Goal: Task Accomplishment & Management: Manage account settings

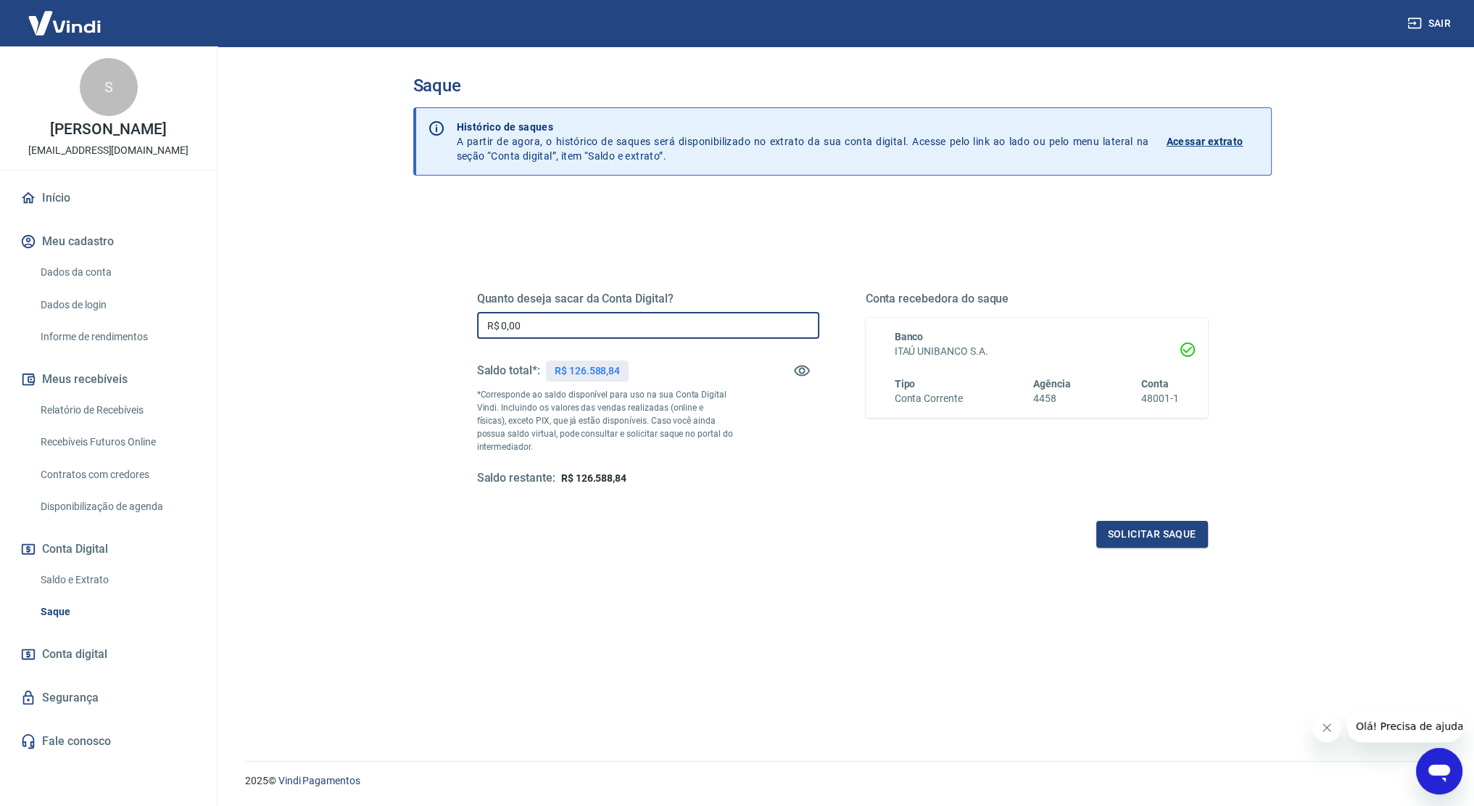
click at [582, 315] on input "R$ 0,00" at bounding box center [648, 325] width 342 height 27
type input "R$ 125.000,00"
click at [1162, 536] on button "Solicitar saque" at bounding box center [1153, 534] width 112 height 27
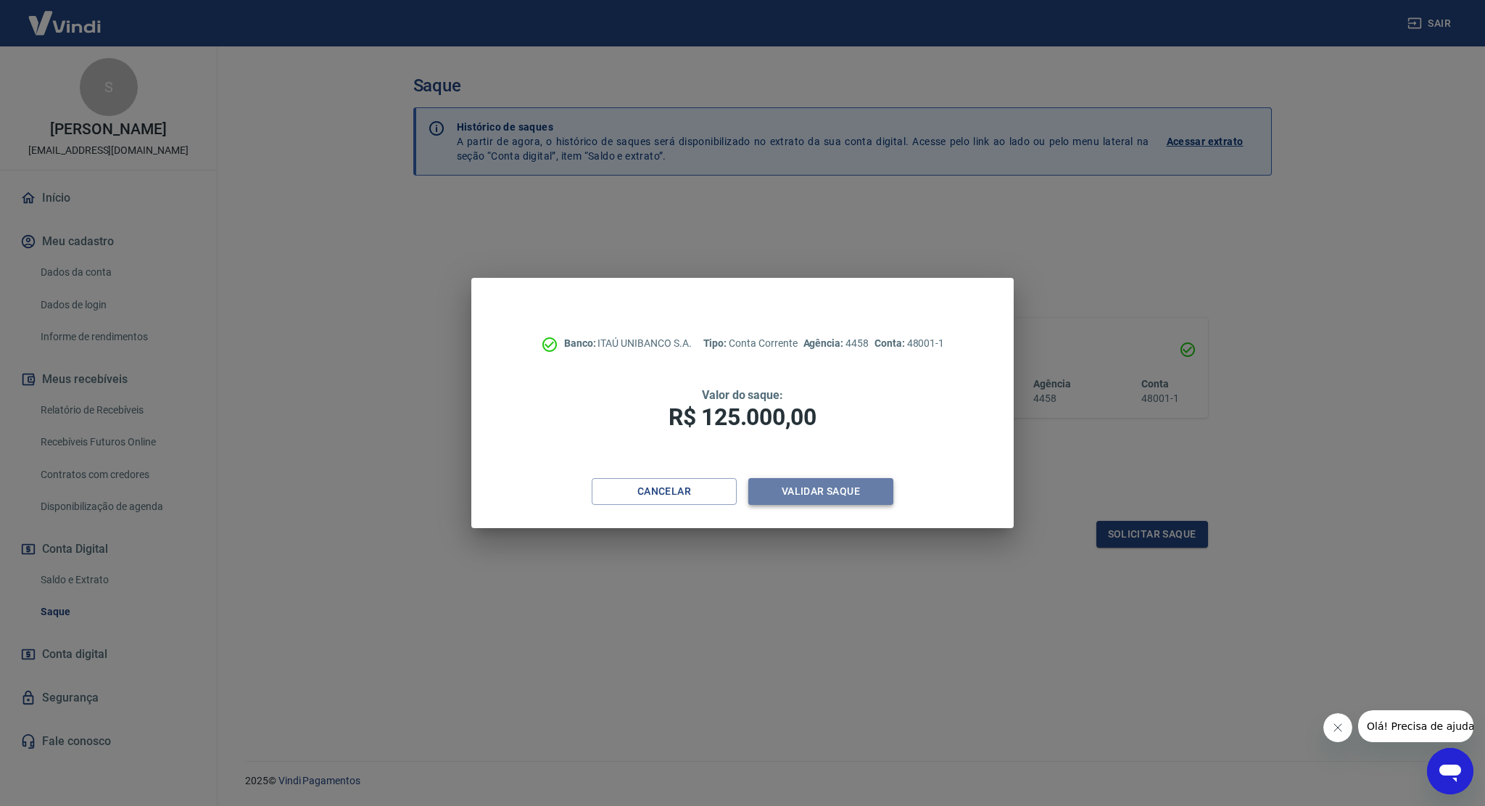
click at [841, 495] on button "Validar saque" at bounding box center [820, 491] width 145 height 27
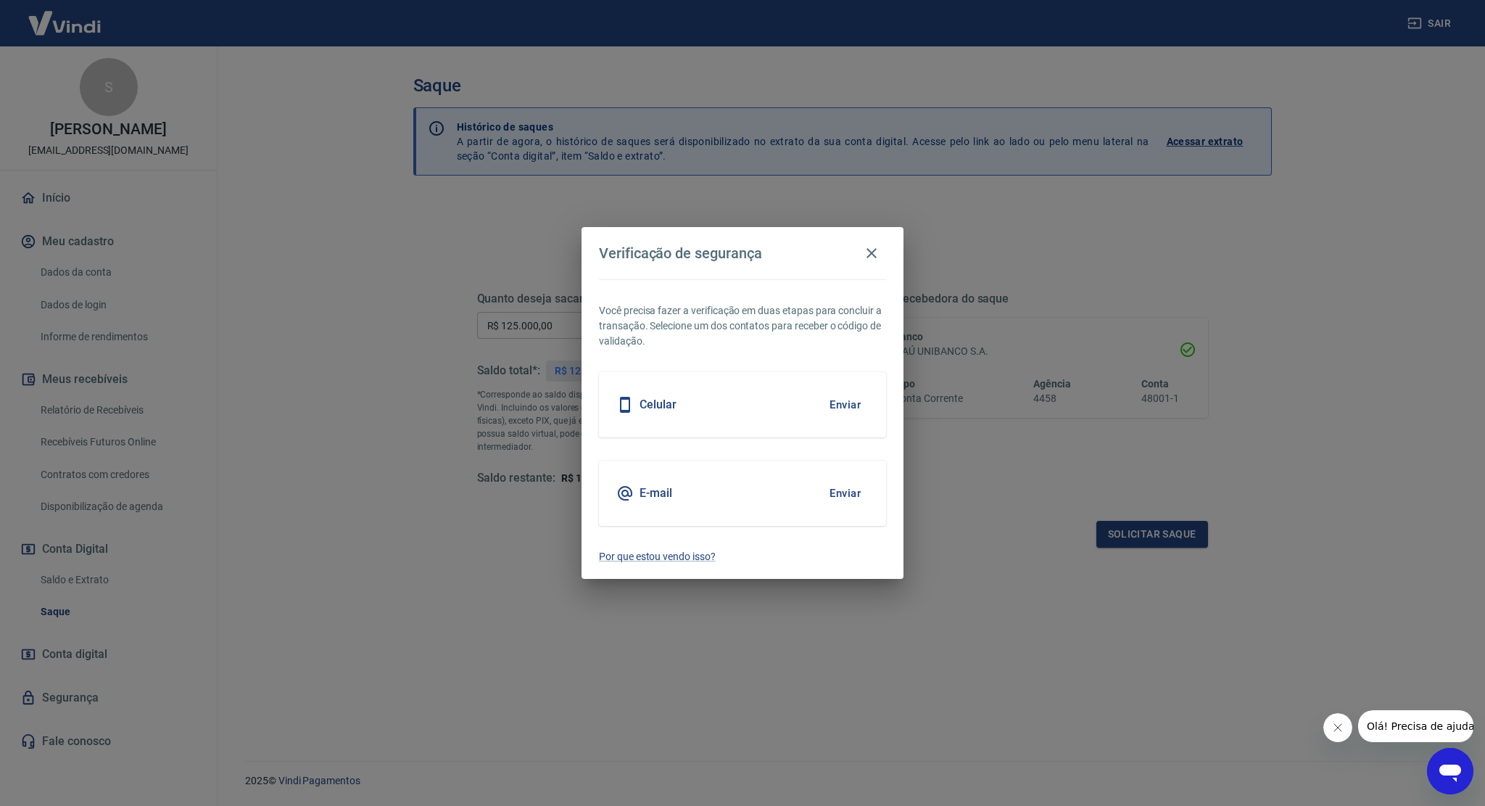
click at [777, 415] on div "Celular Enviar" at bounding box center [742, 404] width 287 height 65
click at [835, 403] on button "Enviar" at bounding box center [845, 404] width 47 height 30
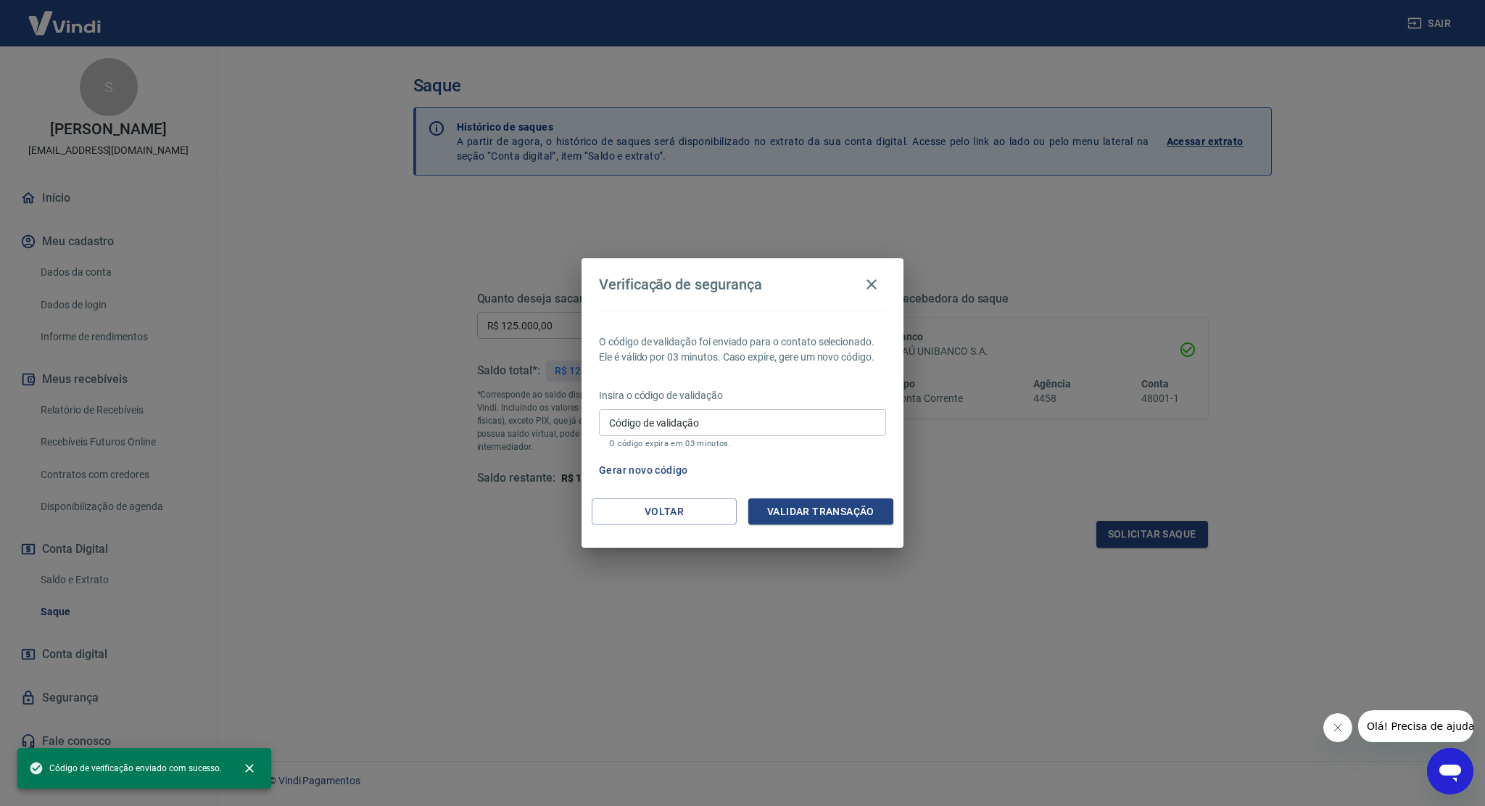
click at [725, 429] on input "Código de validação" at bounding box center [742, 422] width 287 height 27
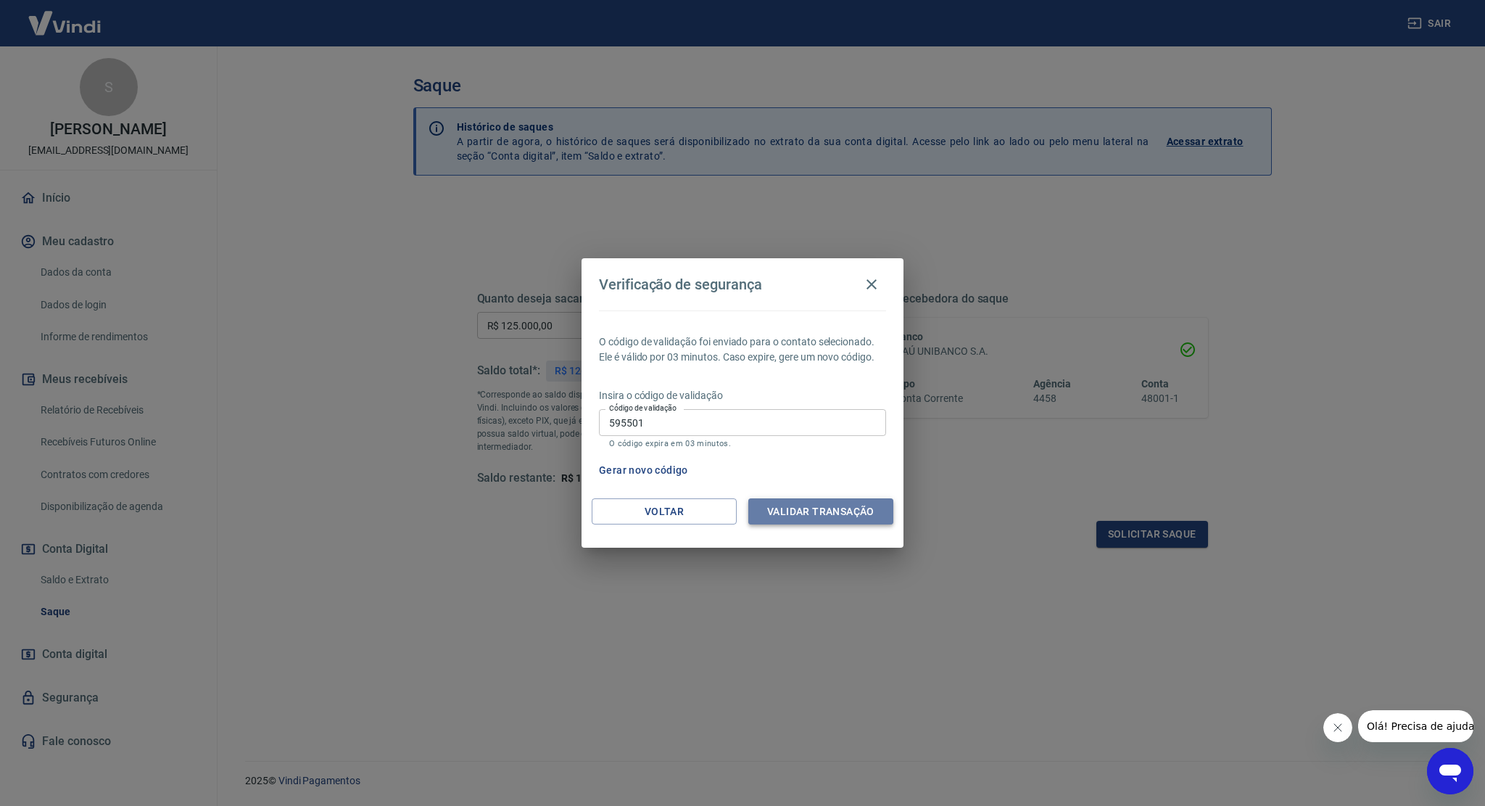
click at [833, 516] on button "Validar transação" at bounding box center [820, 511] width 145 height 27
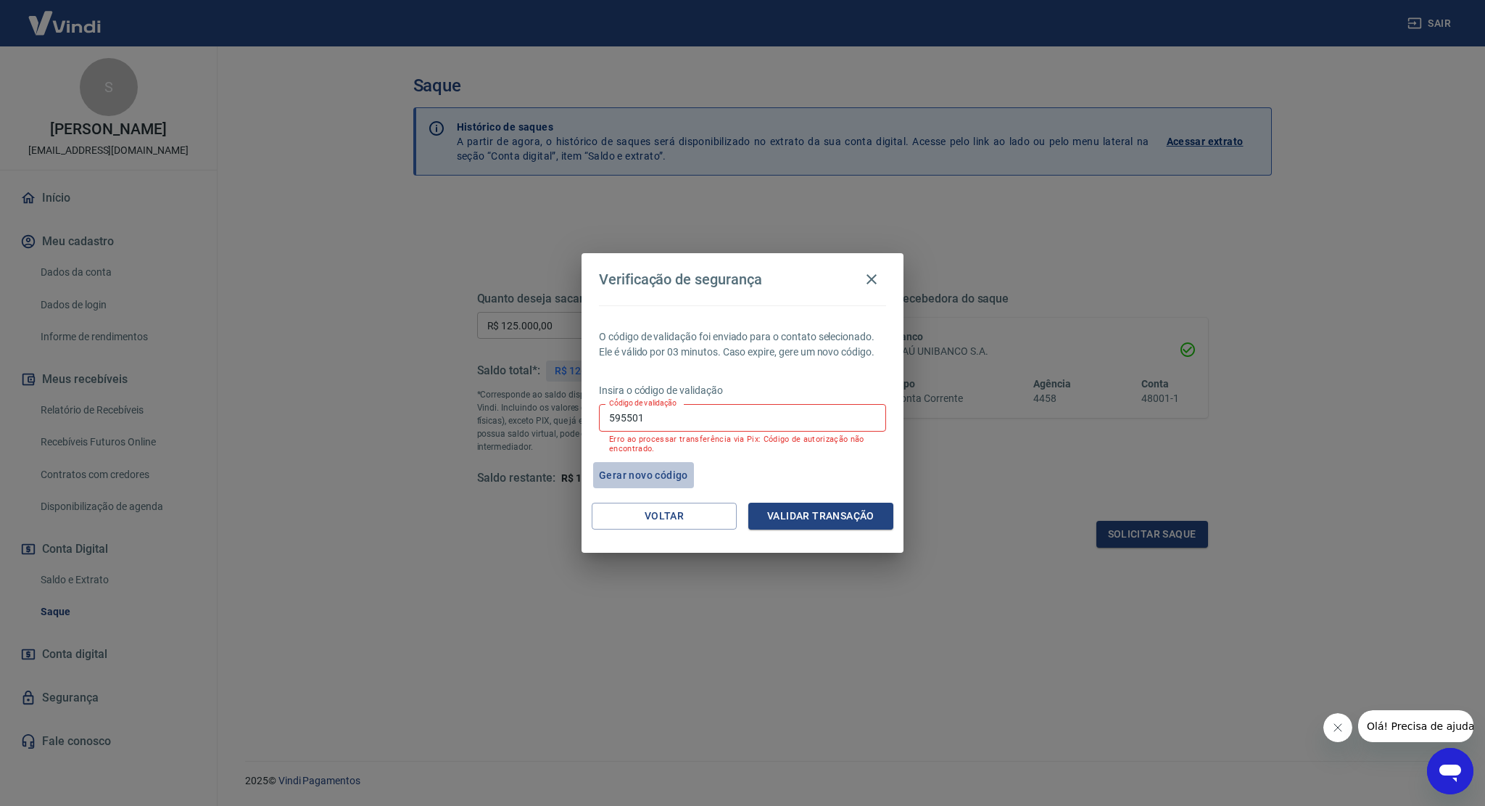
click at [669, 468] on button "Gerar novo código" at bounding box center [643, 475] width 101 height 27
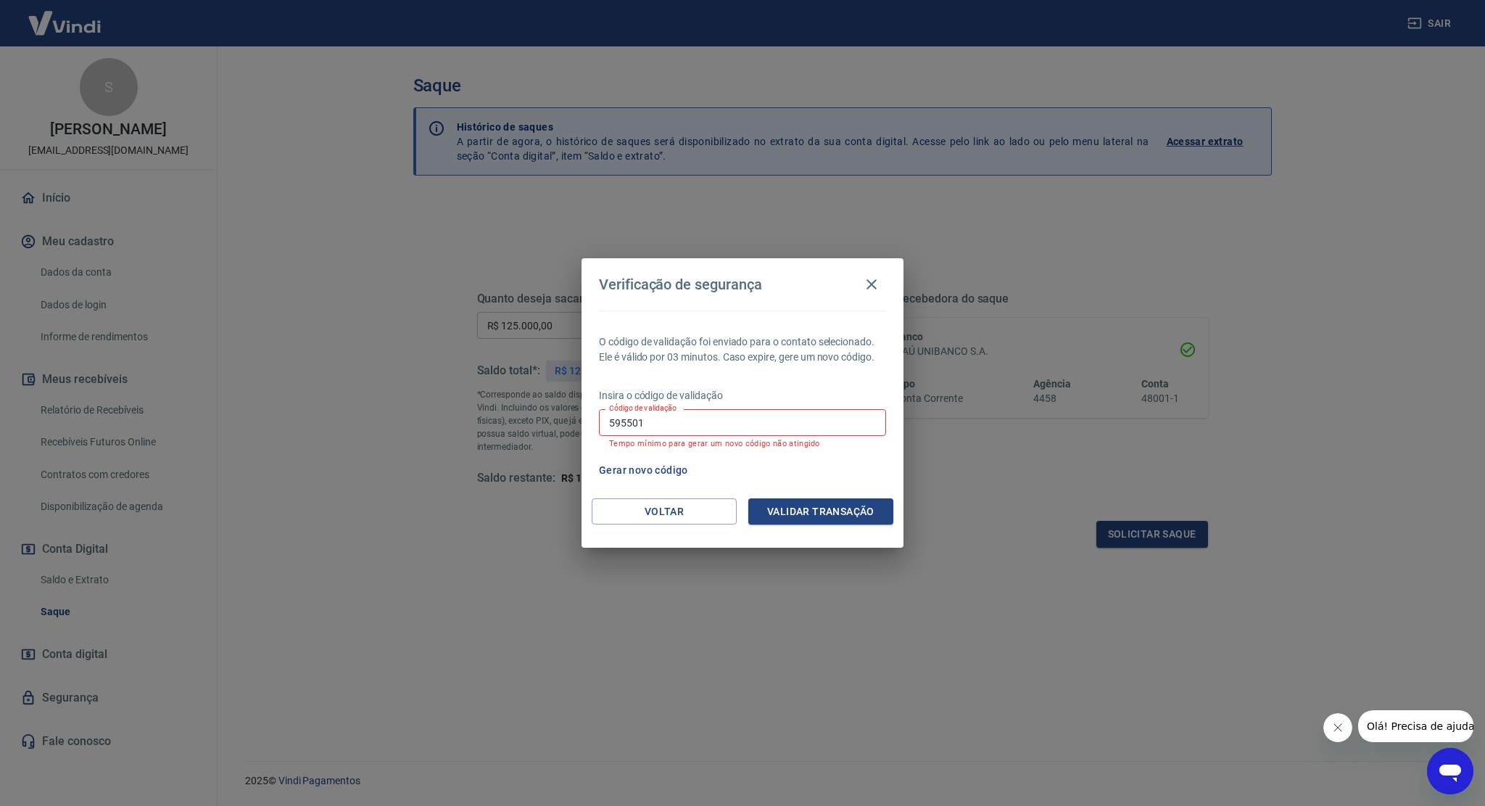
click at [619, 426] on input "595501" at bounding box center [742, 422] width 287 height 27
type input "330513"
click at [833, 510] on button "Validar transação" at bounding box center [820, 511] width 145 height 27
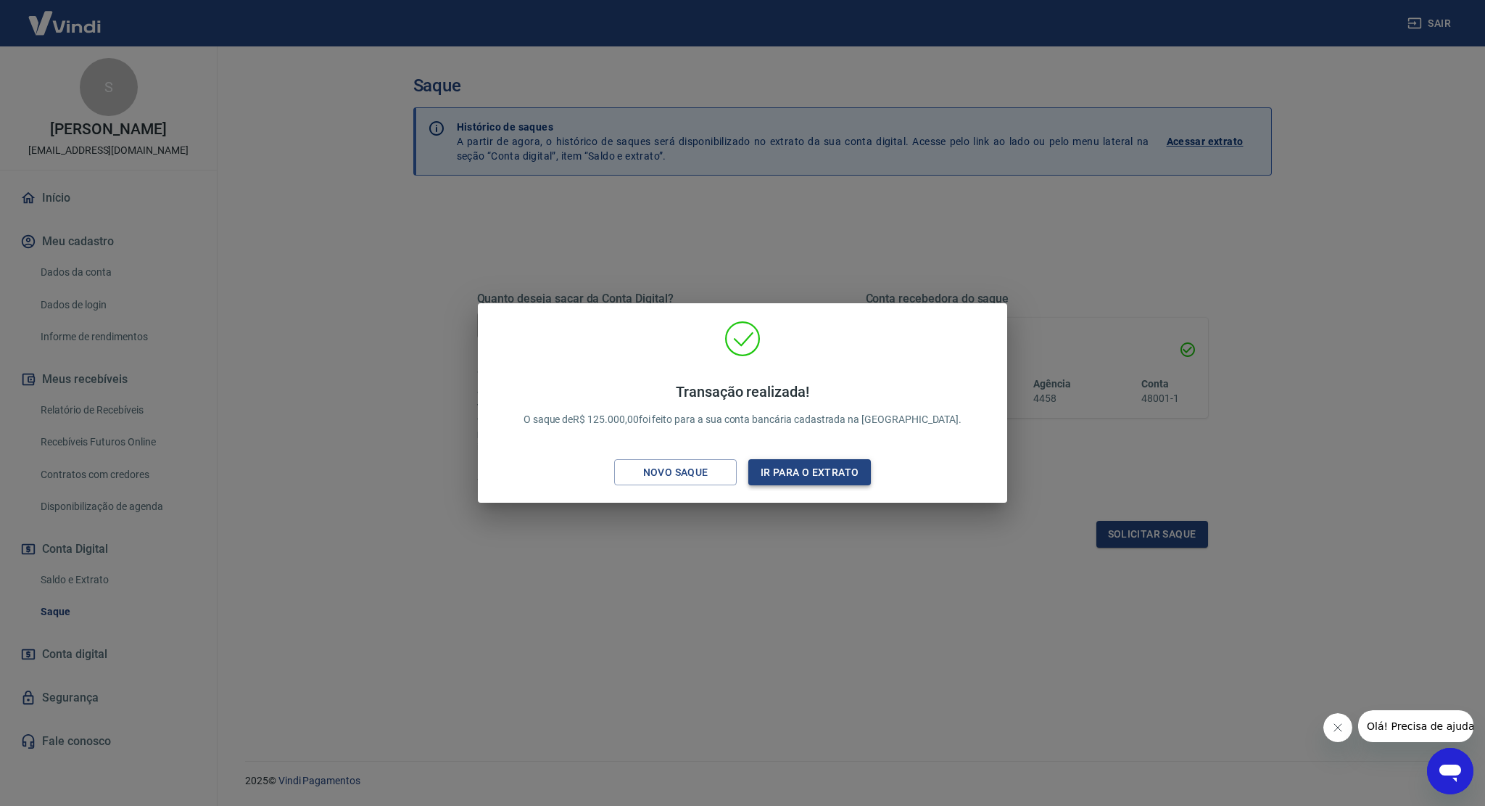
click at [818, 476] on button "Ir para o extrato" at bounding box center [809, 472] width 123 height 27
